Goal: Task Accomplishment & Management: Use online tool/utility

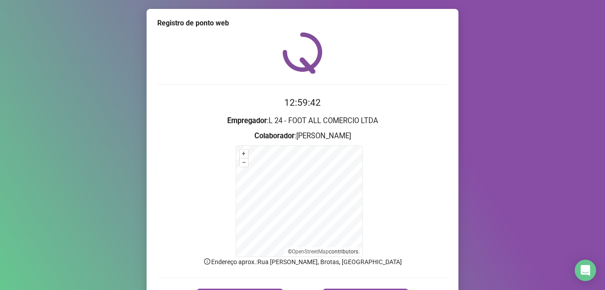
scroll to position [44, 0]
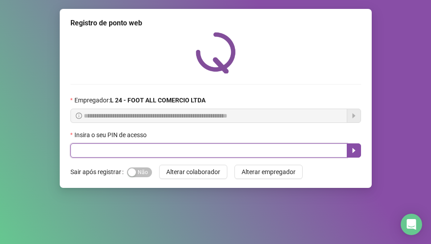
click at [172, 152] on input "text" at bounding box center [208, 151] width 277 height 14
type input "*****"
click at [352, 148] on icon "caret-right" at bounding box center [353, 150] width 7 height 7
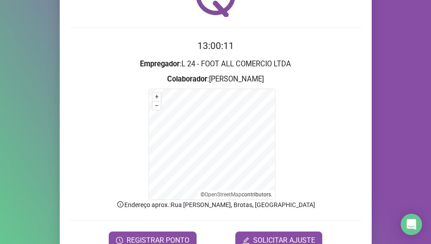
scroll to position [101, 0]
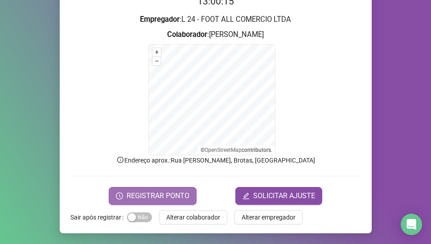
click at [147, 195] on span "REGISTRAR PONTO" at bounding box center [158, 196] width 63 height 11
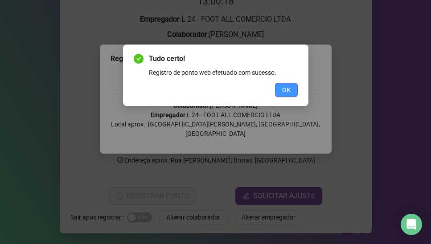
click at [286, 92] on span "OK" at bounding box center [286, 90] width 8 height 10
